Goal: Information Seeking & Learning: Learn about a topic

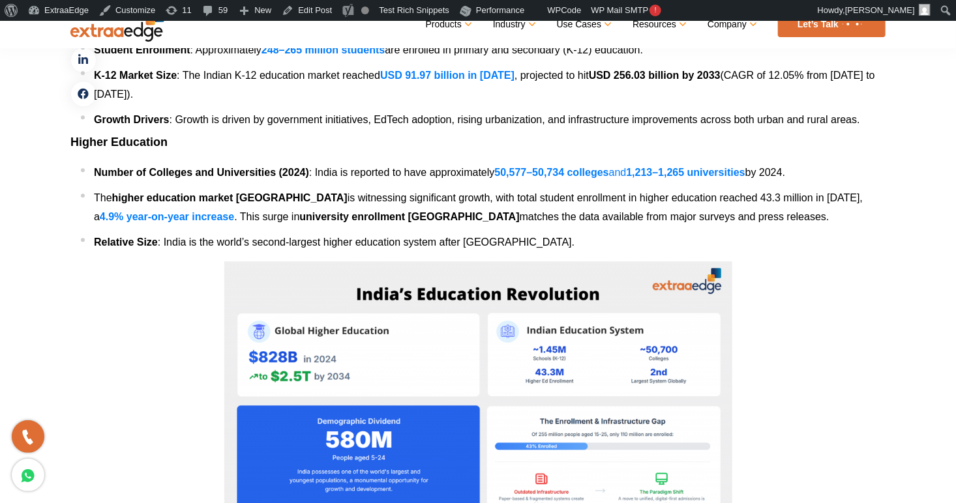
click at [520, 214] on span "matches the data available from major surveys and press releases." at bounding box center [675, 216] width 310 height 11
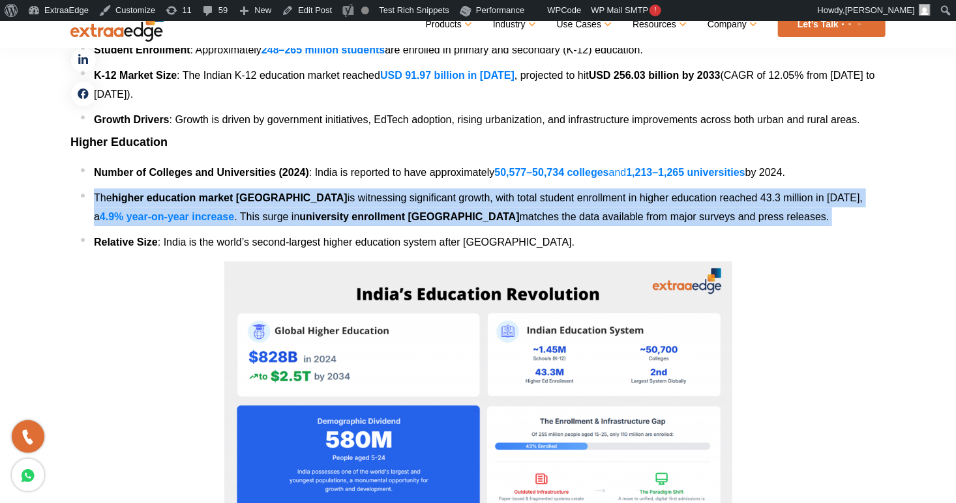
click at [520, 214] on span "matches the data available from major surveys and press releases." at bounding box center [675, 216] width 310 height 11
click at [234, 211] on span ". This surge in" at bounding box center [266, 216] width 65 height 11
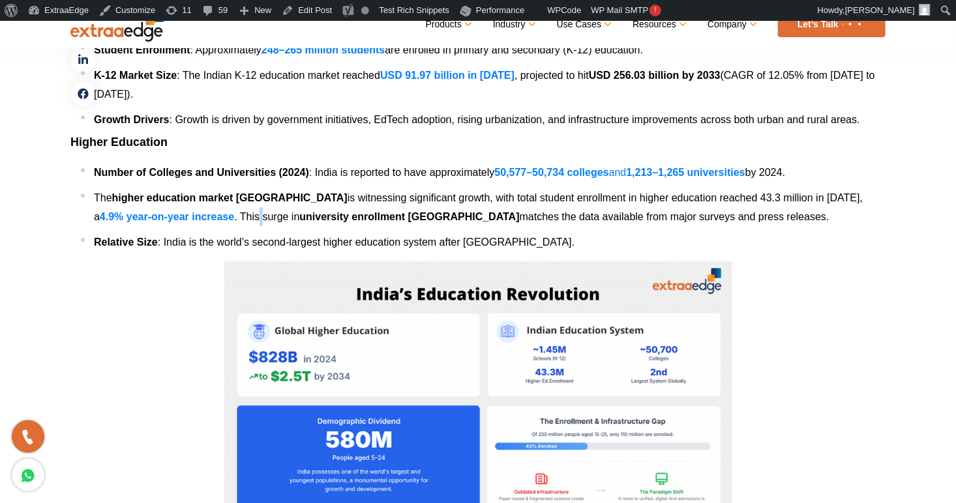
click at [234, 211] on span ". This surge in" at bounding box center [266, 216] width 65 height 11
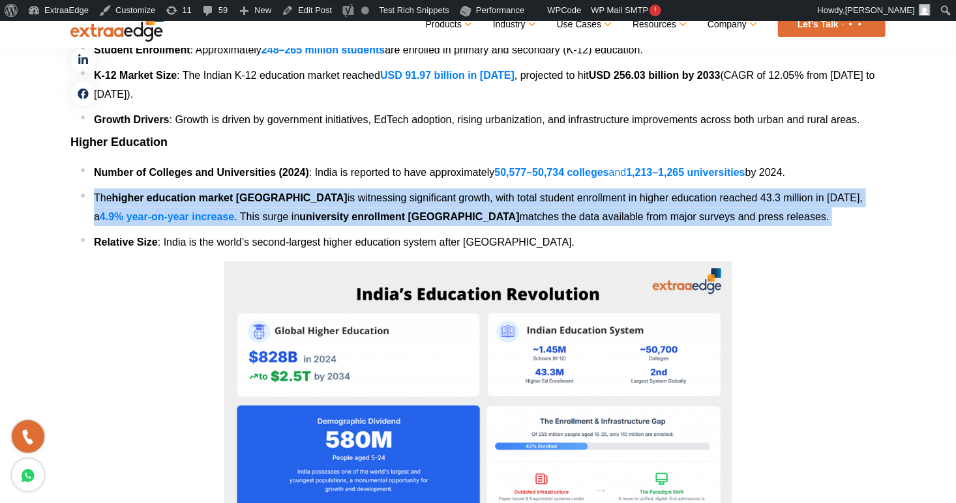
click at [234, 211] on span ". This surge in" at bounding box center [266, 216] width 65 height 11
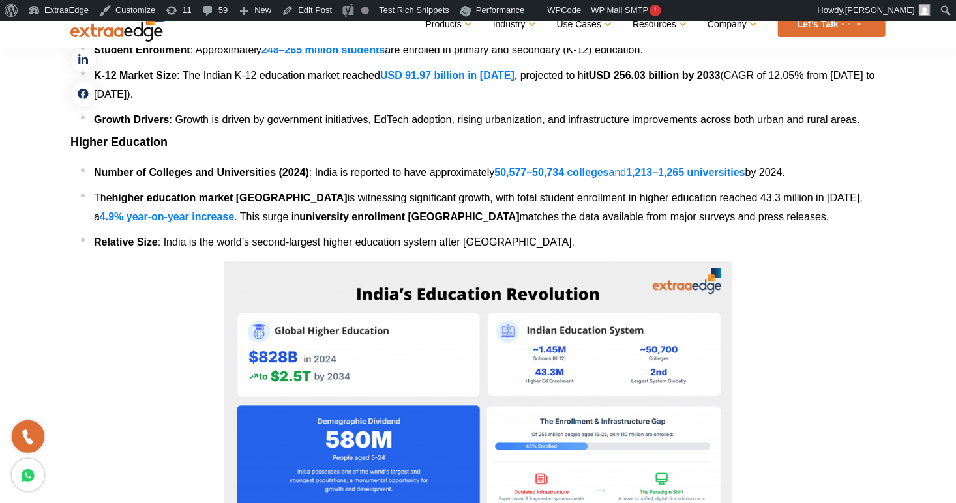
click at [525, 250] on li "Relative Size : [GEOGRAPHIC_DATA] is the world’s second-largest higher educatio…" at bounding box center [483, 242] width 804 height 19
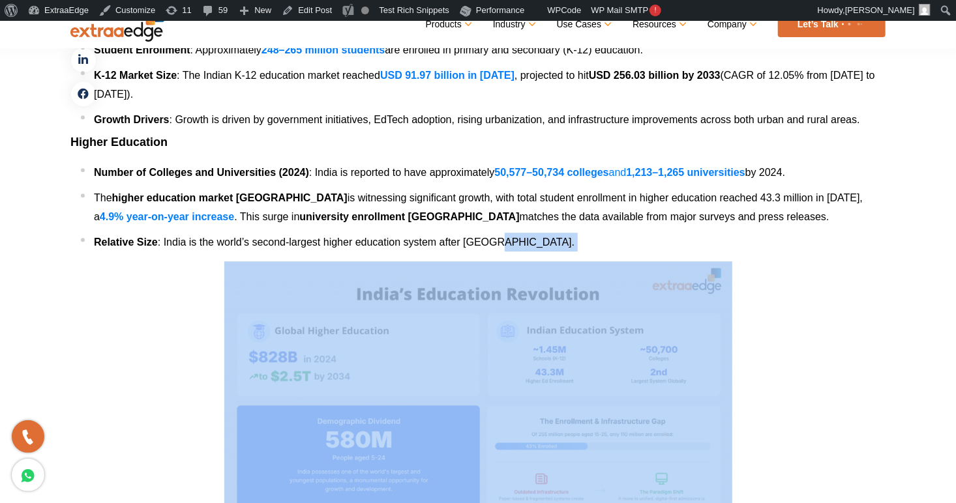
click at [525, 250] on li "Relative Size : [GEOGRAPHIC_DATA] is the world’s second-largest higher educatio…" at bounding box center [483, 242] width 804 height 19
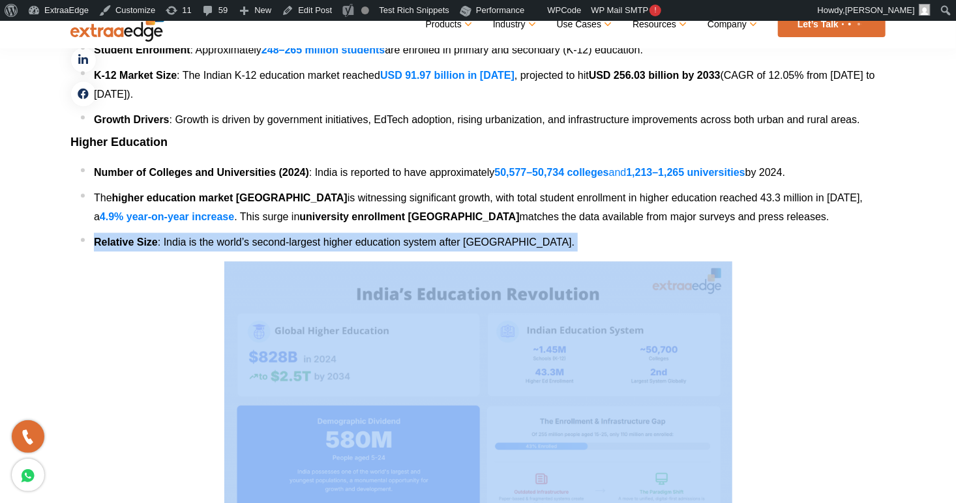
click at [525, 250] on li "Relative Size : [GEOGRAPHIC_DATA] is the world’s second-largest higher educatio…" at bounding box center [483, 242] width 804 height 19
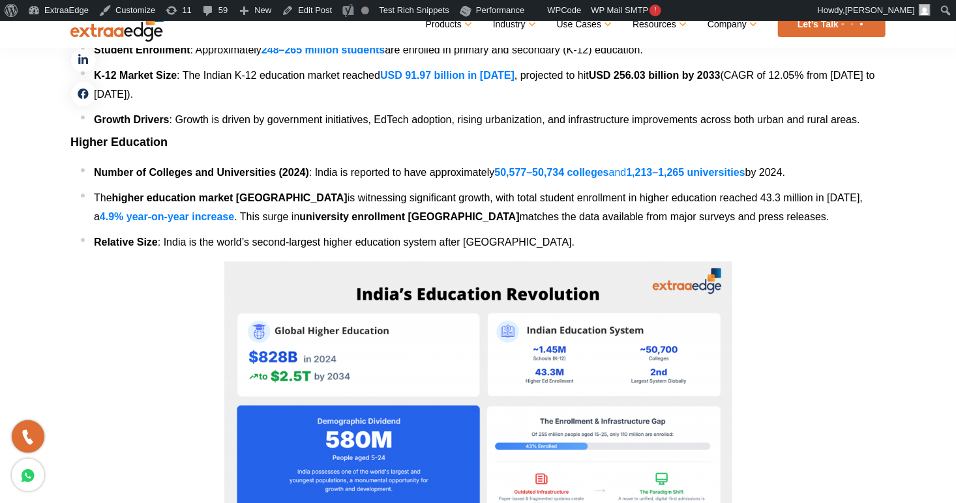
click at [278, 169] on b "Number of Colleges and Universities (2024)" at bounding box center [201, 172] width 215 height 11
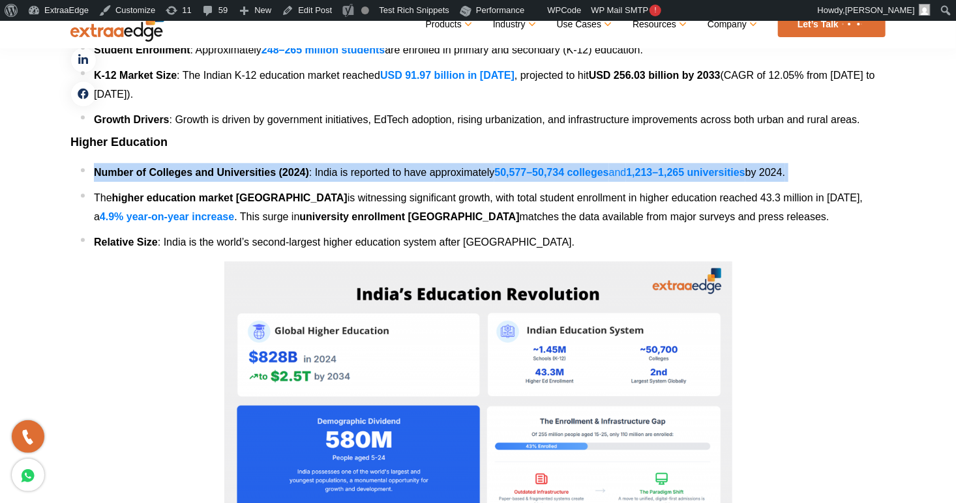
click at [278, 169] on b "Number of Colleges and Universities (2024)" at bounding box center [201, 172] width 215 height 11
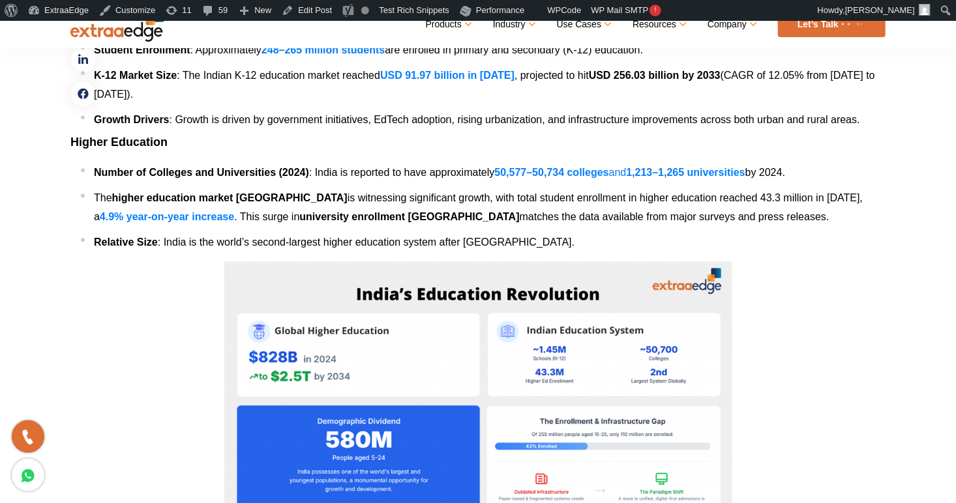
drag, startPoint x: 278, startPoint y: 169, endPoint x: 184, endPoint y: 126, distance: 103.0
click at [184, 126] on li "Growth Drivers : Growth is driven by government initiatives, EdTech adoption, r…" at bounding box center [483, 119] width 804 height 19
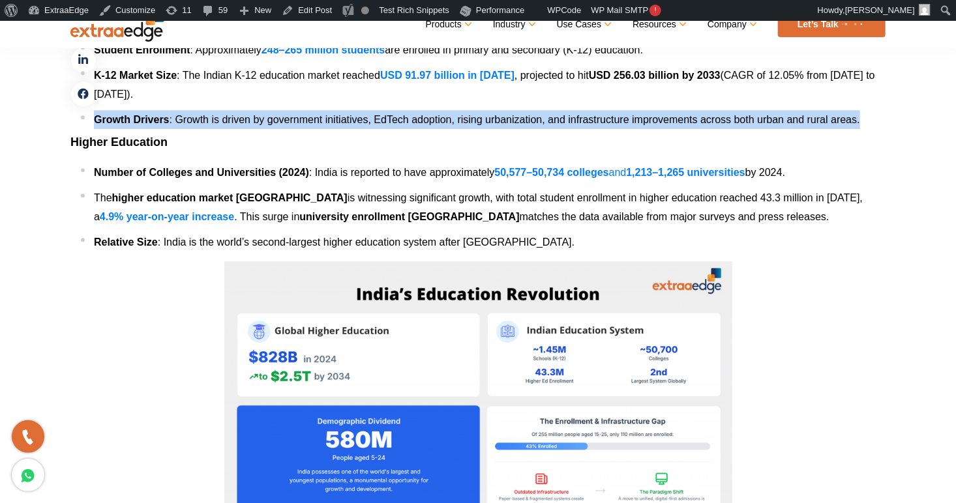
click at [184, 126] on li "Growth Drivers : Growth is driven by government initiatives, EdTech adoption, r…" at bounding box center [483, 119] width 804 height 19
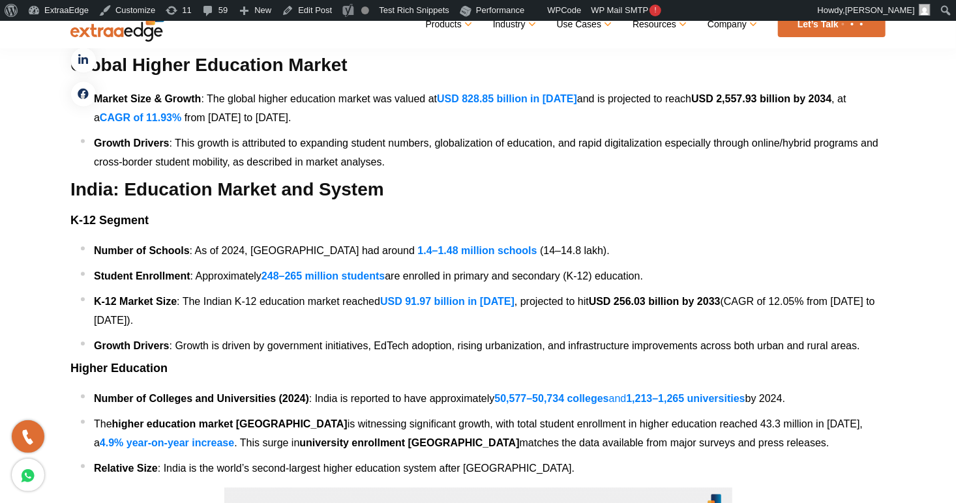
click at [180, 188] on h2 "India: Education Market and System" at bounding box center [477, 189] width 815 height 23
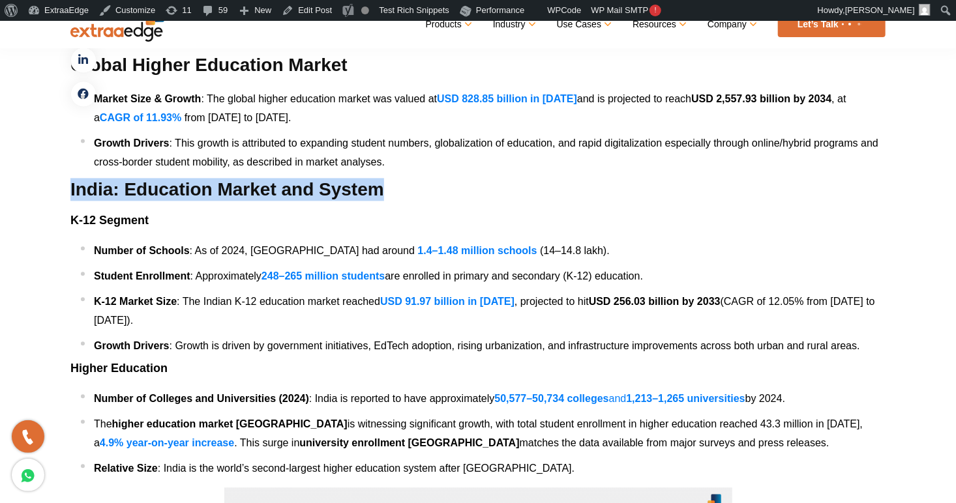
click at [180, 188] on h2 "India: Education Market and System" at bounding box center [477, 189] width 815 height 23
